Goal: Information Seeking & Learning: Learn about a topic

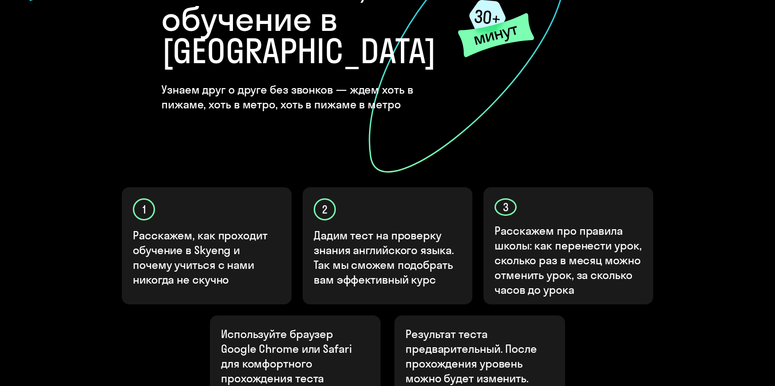
scroll to position [264, 0]
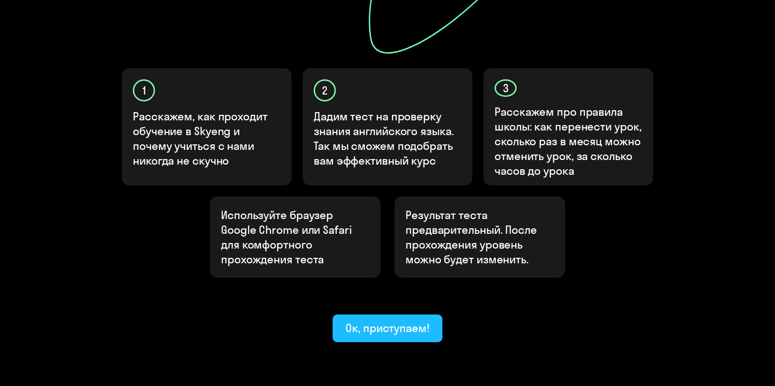
click at [377, 320] on div "Ок, приступаем!" at bounding box center [387, 327] width 84 height 15
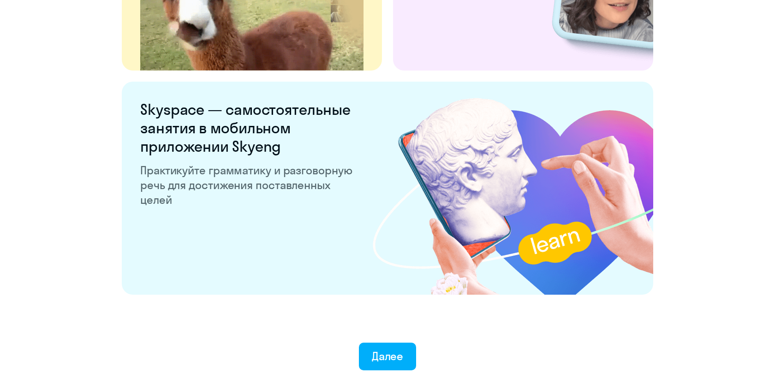
scroll to position [1751, 0]
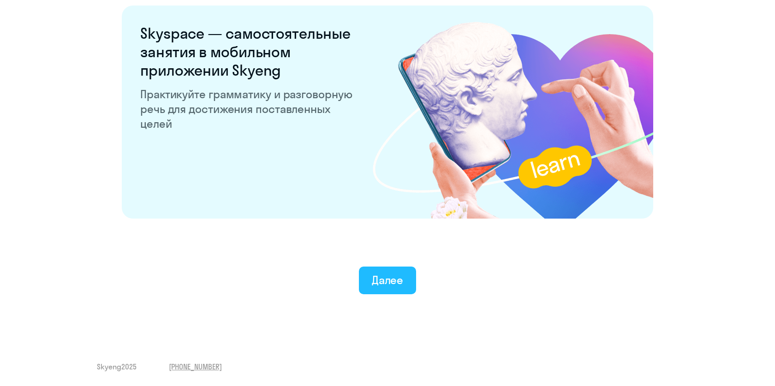
click at [378, 270] on button "Далее" at bounding box center [388, 281] width 58 height 28
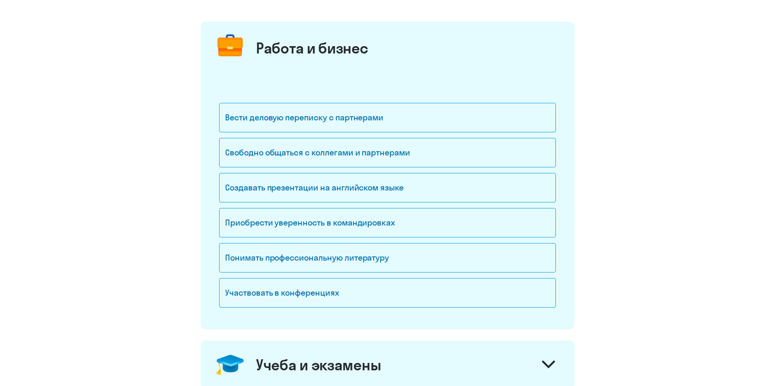
scroll to position [101, 0]
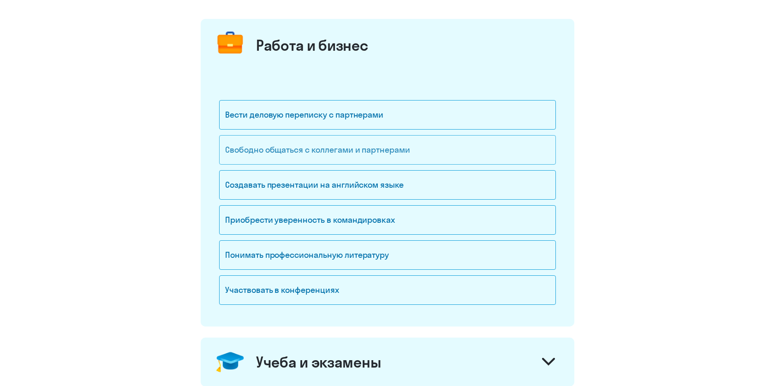
click at [312, 154] on div "Свободно общаться с коллегами и партнерами" at bounding box center [387, 150] width 337 height 30
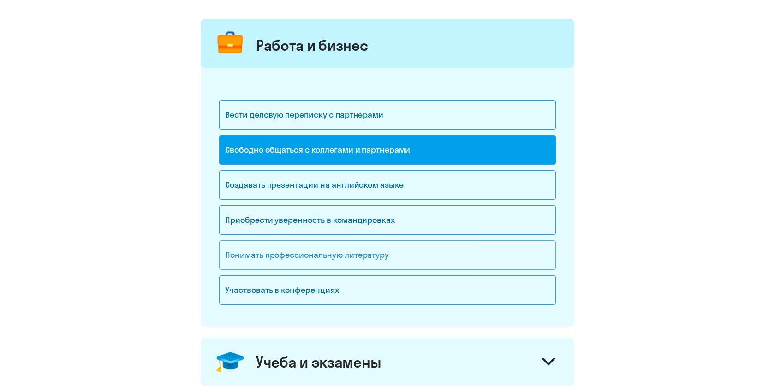
scroll to position [150, 0]
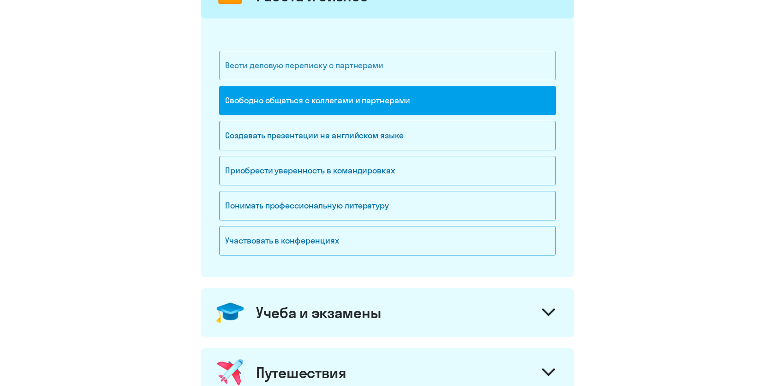
click at [287, 62] on div "Вести деловую переписку с партнерами" at bounding box center [387, 66] width 337 height 30
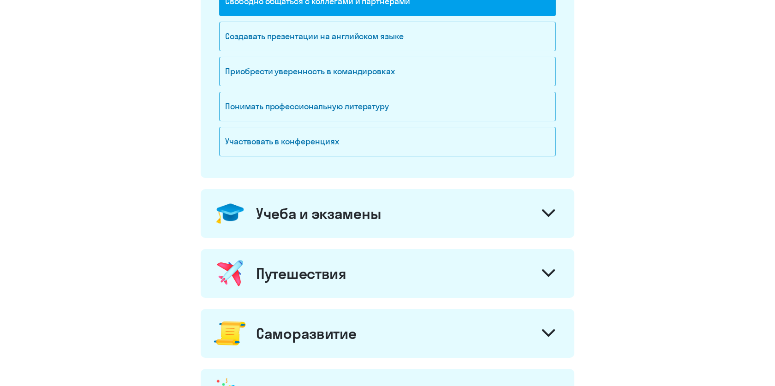
scroll to position [297, 0]
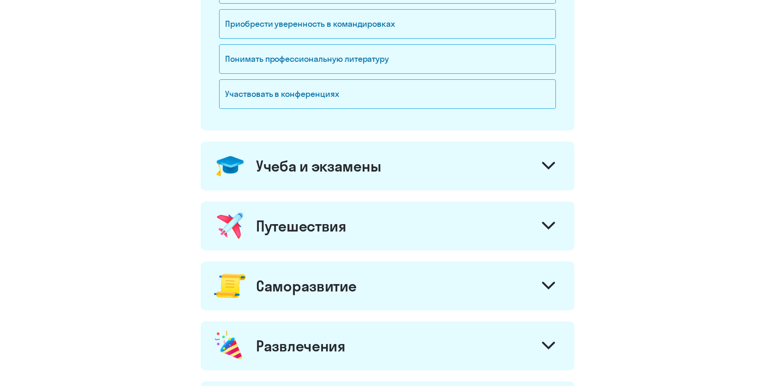
click at [331, 163] on div "Учеба и экзамены" at bounding box center [318, 166] width 125 height 18
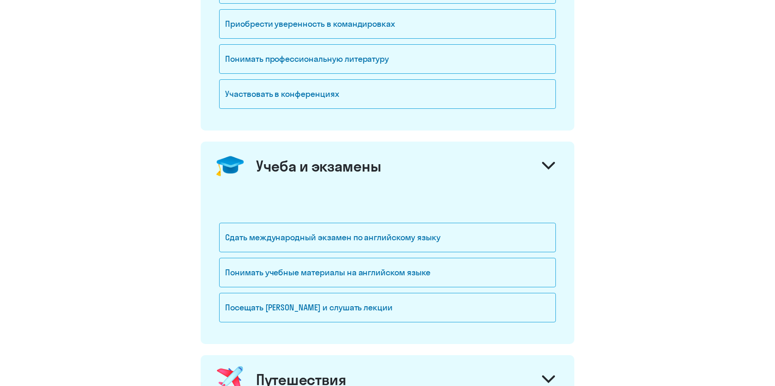
click at [321, 166] on div "Учеба и экзамены" at bounding box center [318, 166] width 125 height 18
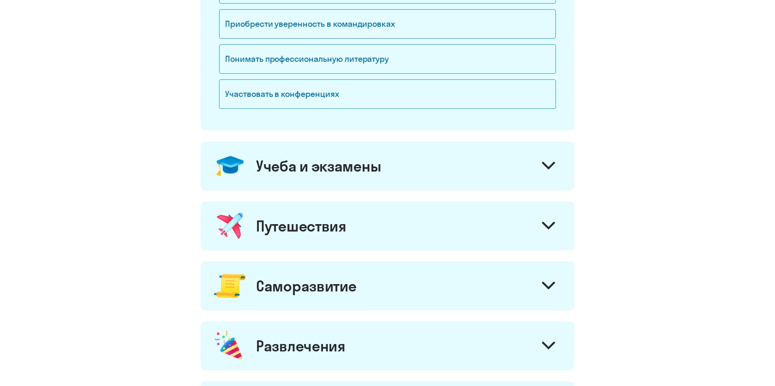
click at [314, 217] on div "Путешествия" at bounding box center [301, 226] width 90 height 18
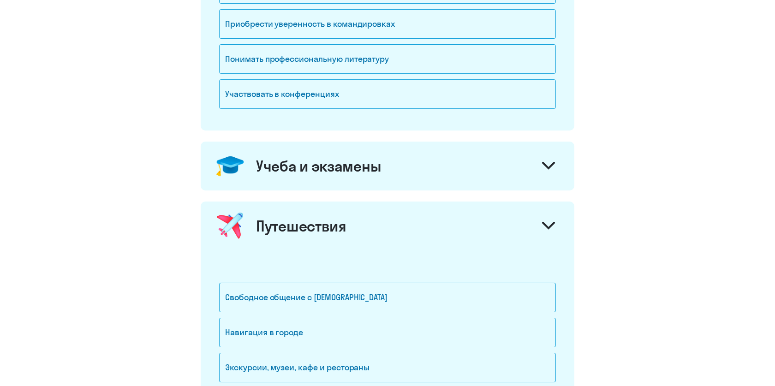
click at [314, 217] on div "Путешествия" at bounding box center [301, 226] width 90 height 18
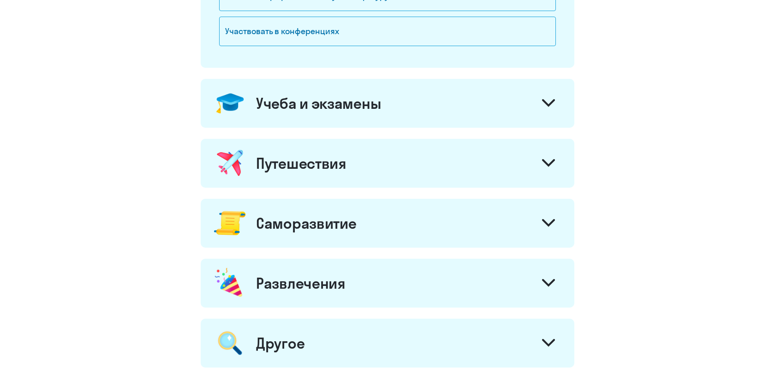
scroll to position [386, 0]
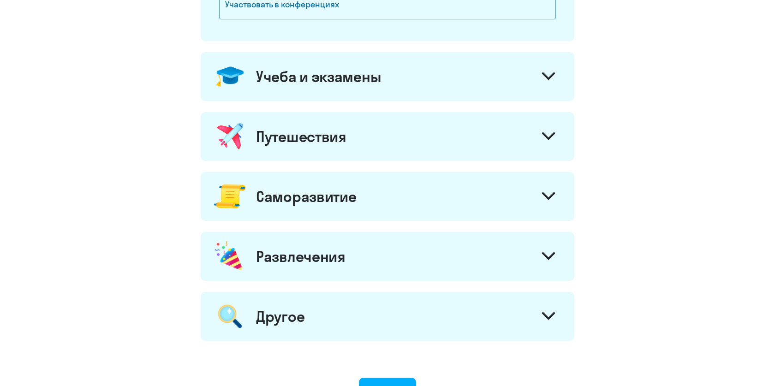
click at [324, 193] on div "Саморазвитие" at bounding box center [306, 196] width 100 height 18
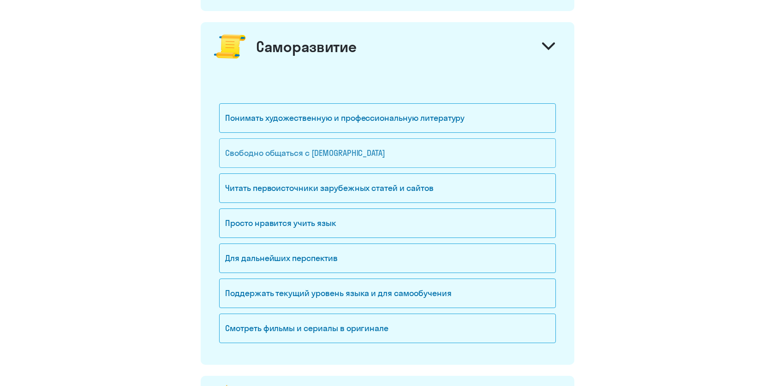
scroll to position [539, 0]
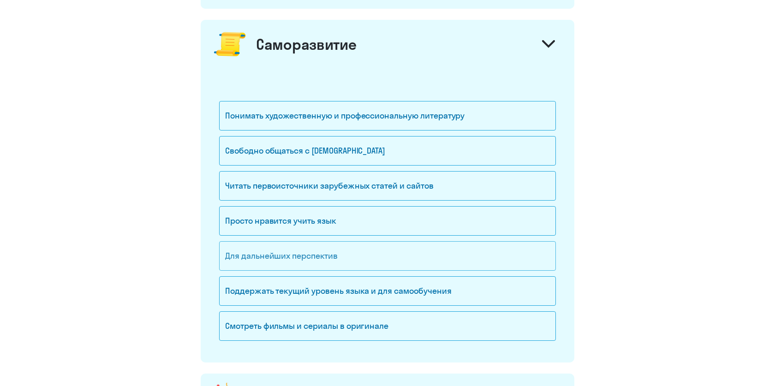
click at [326, 258] on div "Для дальнейших перспектив" at bounding box center [387, 256] width 337 height 30
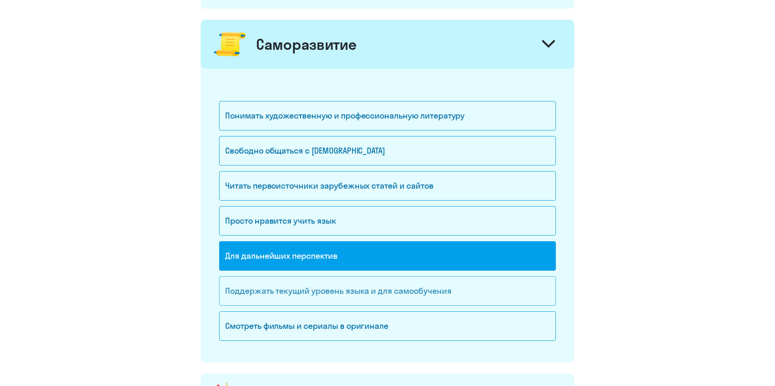
click at [324, 293] on div "Поддержать текущий уровень языка и для cамообучения" at bounding box center [387, 291] width 337 height 30
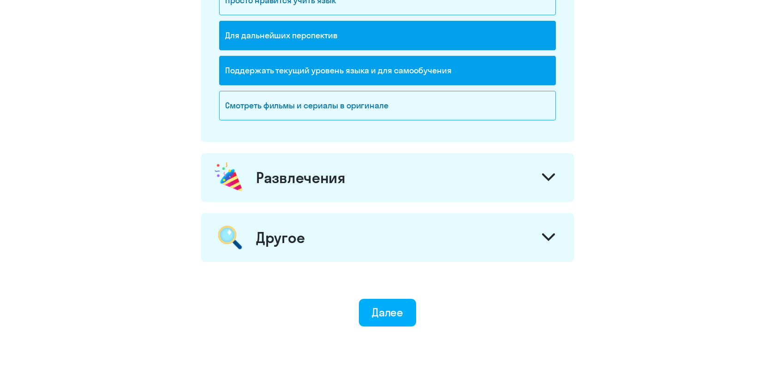
scroll to position [788, 0]
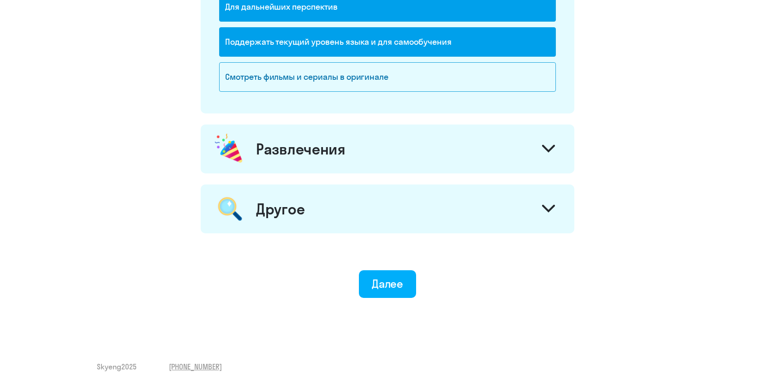
click at [345, 160] on div "Развлечения" at bounding box center [388, 149] width 374 height 49
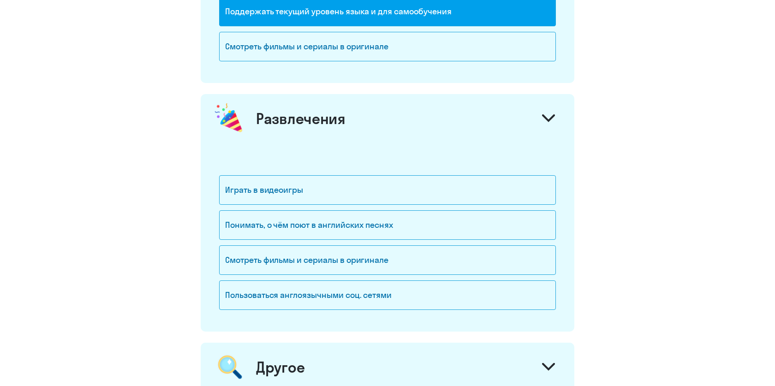
scroll to position [822, 0]
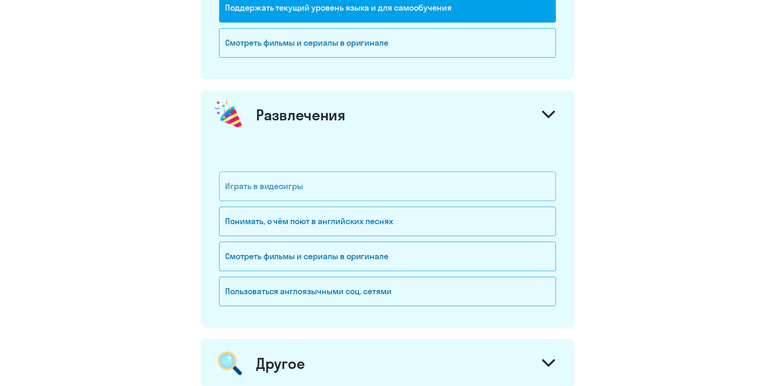
click at [345, 180] on div "Играть в видеоигры" at bounding box center [387, 187] width 337 height 30
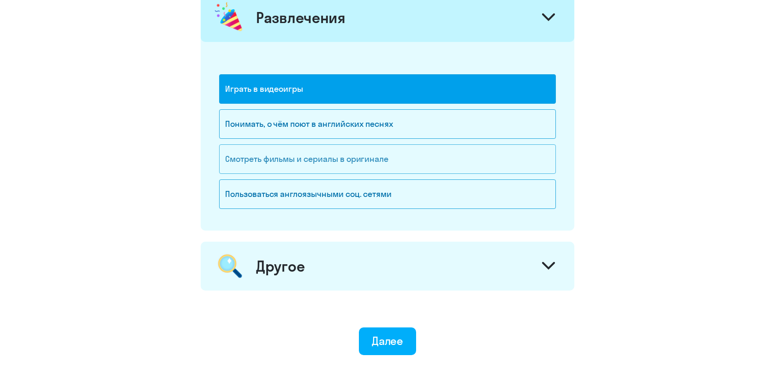
scroll to position [974, 0]
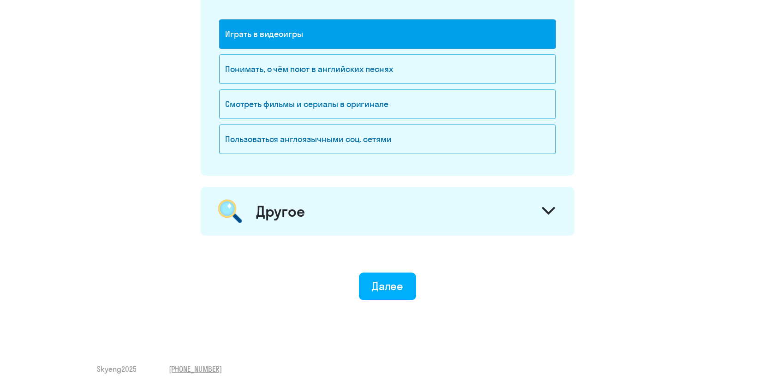
click at [351, 231] on div "Другое" at bounding box center [388, 211] width 374 height 49
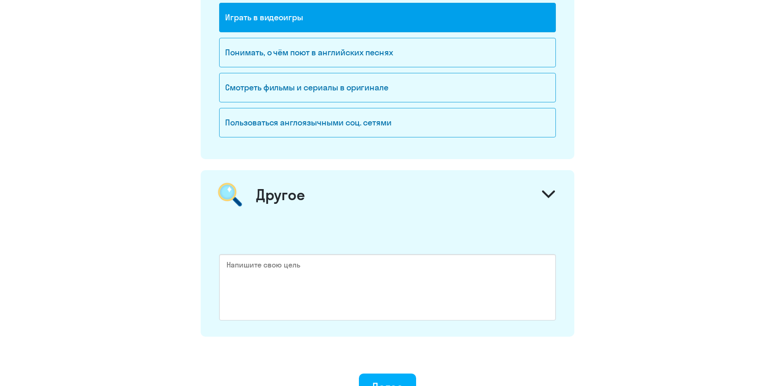
scroll to position [1094, 0]
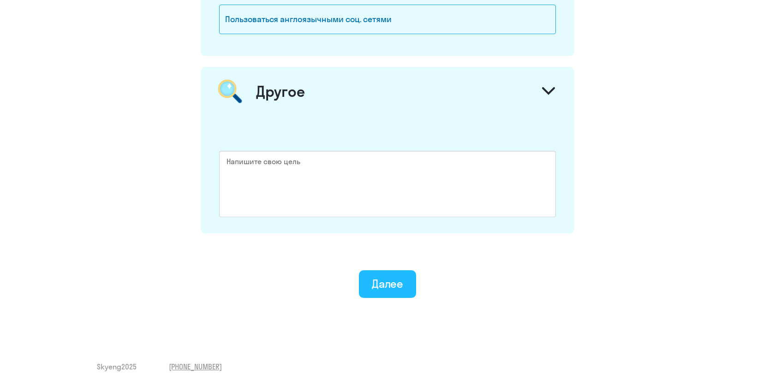
click at [378, 276] on div "Далее" at bounding box center [388, 283] width 32 height 15
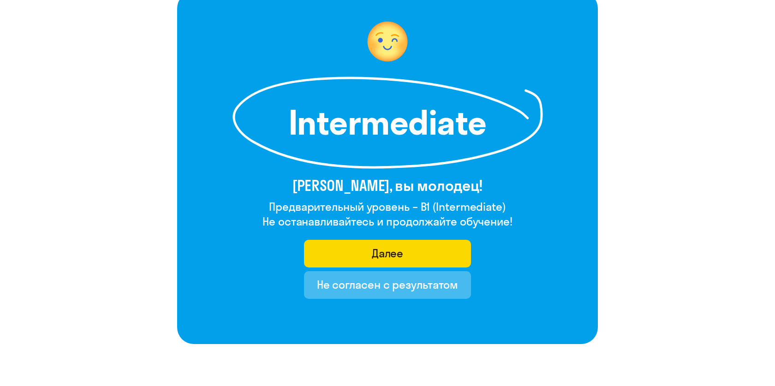
scroll to position [119, 0]
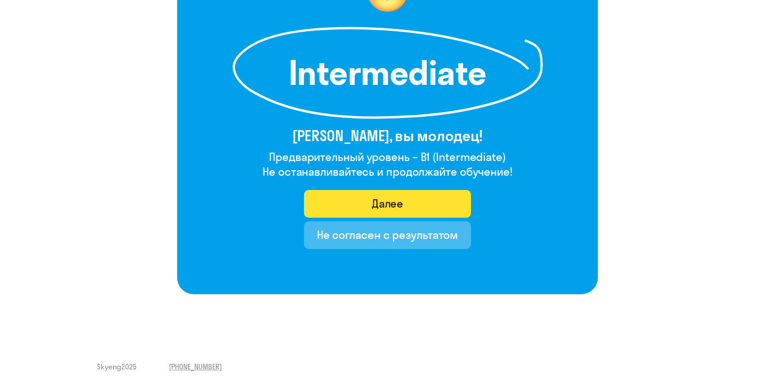
click at [390, 197] on div "Далее" at bounding box center [388, 203] width 32 height 15
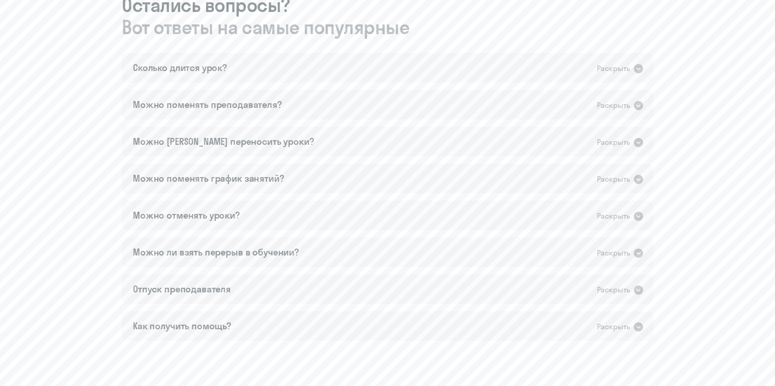
scroll to position [531, 0]
click at [311, 75] on div "Сколько длится урок? Раскрыть" at bounding box center [387, 69] width 531 height 30
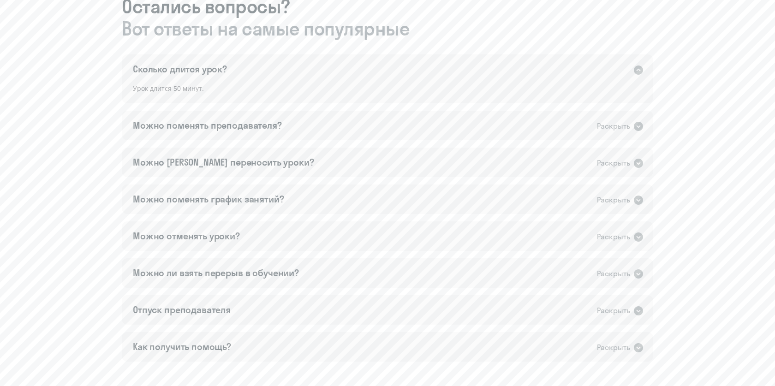
click at [311, 75] on div "Сколько длится урок? Раскрыть" at bounding box center [387, 69] width 531 height 30
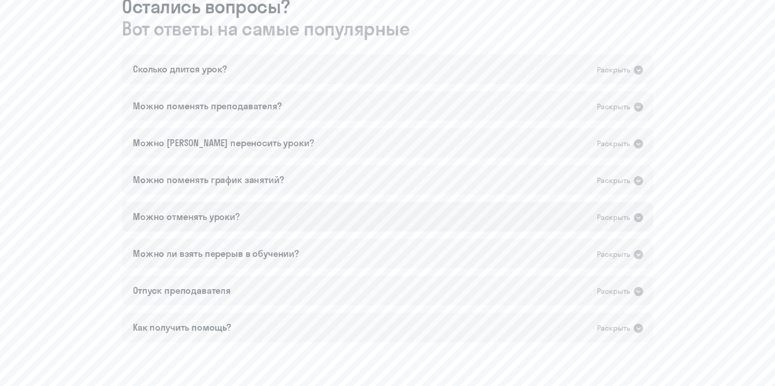
click at [277, 214] on div "Можно отменять уроки? Раскрыть" at bounding box center [387, 217] width 531 height 30
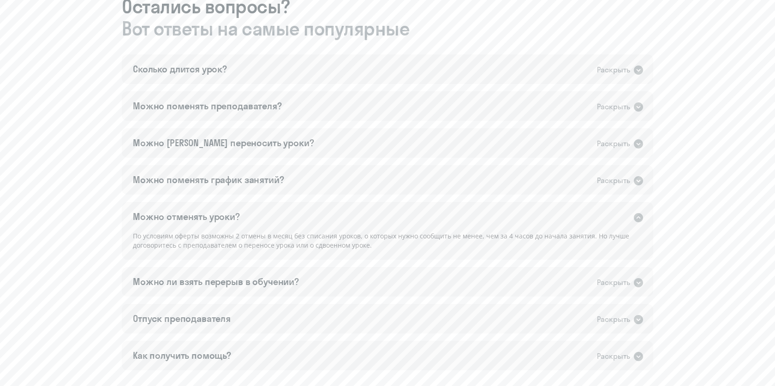
click at [277, 219] on div "Можно отменять уроки? Раскрыть" at bounding box center [387, 217] width 531 height 30
